Goal: Check status: Check status

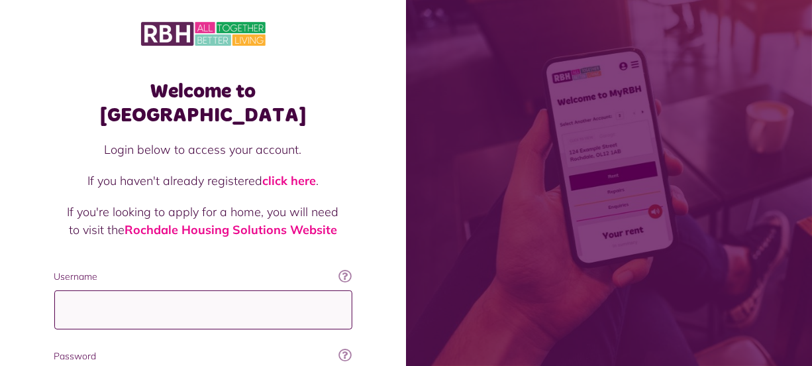
type input "**********"
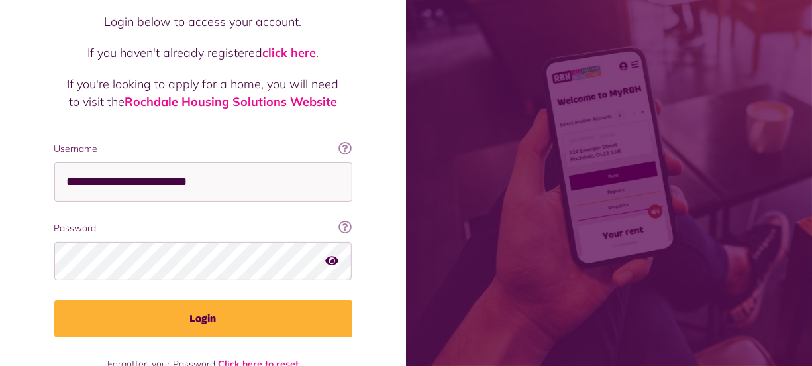
scroll to position [143, 0]
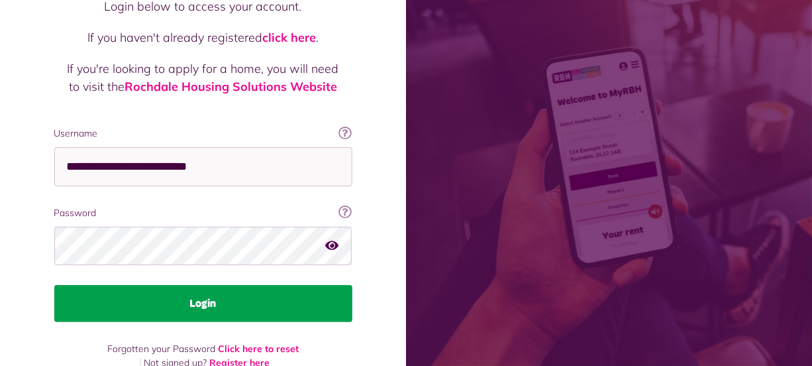
click at [243, 285] on button "Login" at bounding box center [203, 303] width 298 height 37
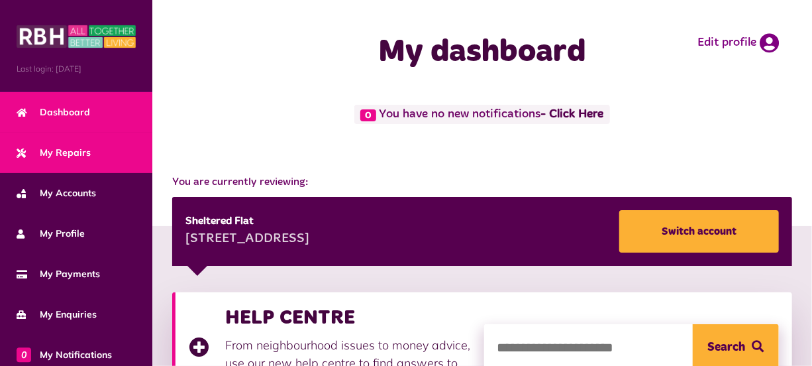
click at [77, 146] on span "My Repairs" at bounding box center [54, 153] width 74 height 14
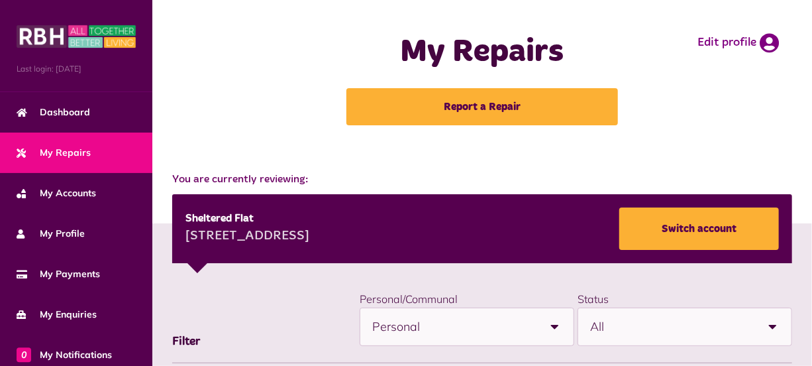
click at [309, 228] on div "[STREET_ADDRESS]" at bounding box center [247, 236] width 124 height 20
click at [309, 228] on div "29 Lonsdale Court Middleton M24 2BP" at bounding box center [247, 236] width 124 height 20
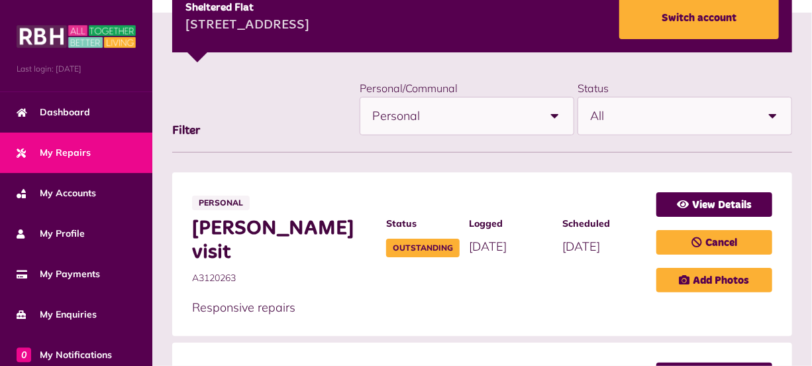
scroll to position [217, 0]
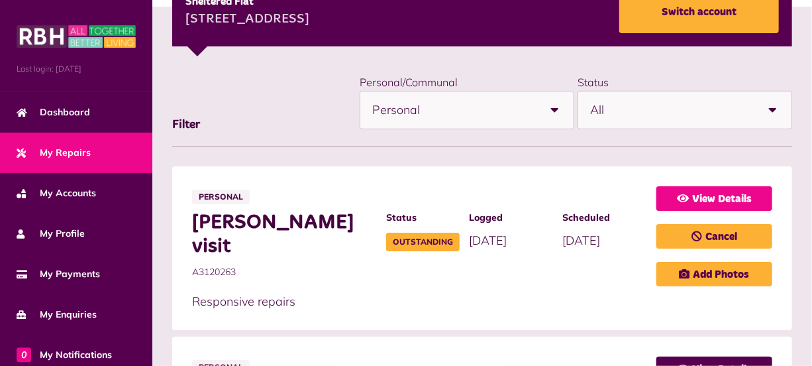
click at [718, 199] on link "View Details" at bounding box center [714, 198] width 116 height 25
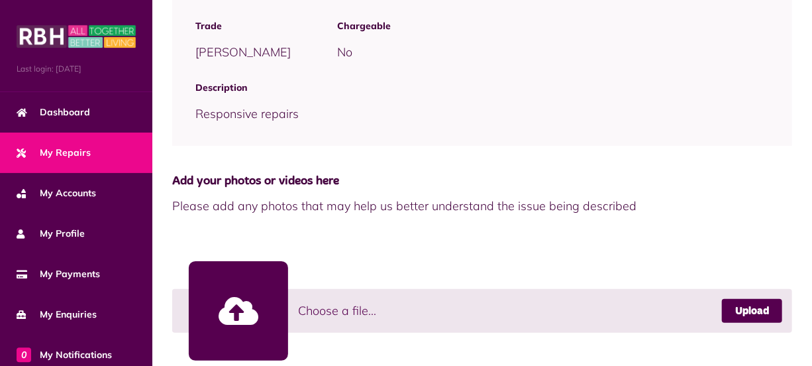
scroll to position [527, 0]
